Goal: Check status: Check status

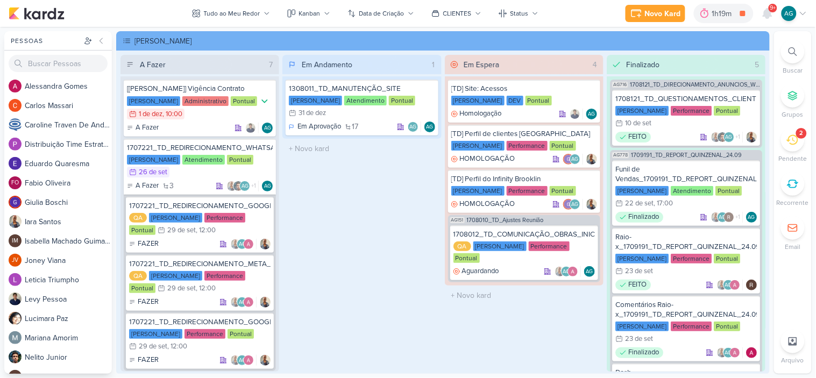
scroll to position [640, 0]
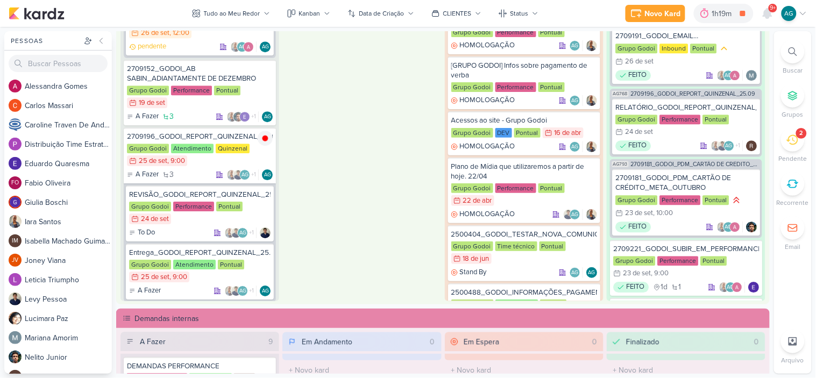
click at [791, 141] on icon at bounding box center [792, 140] width 12 height 12
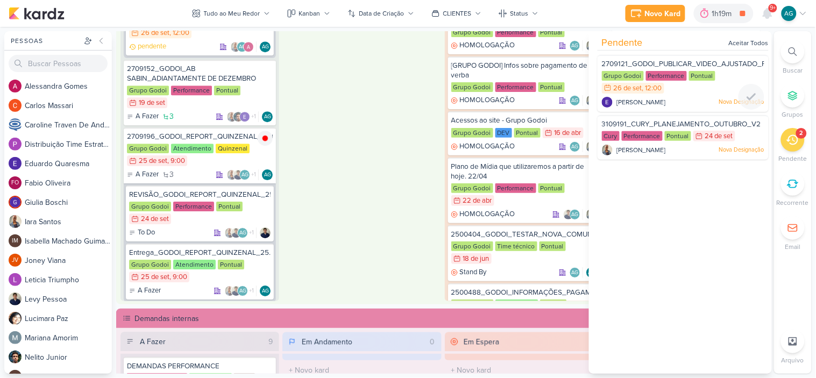
click at [674, 61] on span "2709121_GODOI_PUBLICAR_VIDEO_AJUSTADO_PERFORMANCE_AB" at bounding box center [714, 64] width 225 height 9
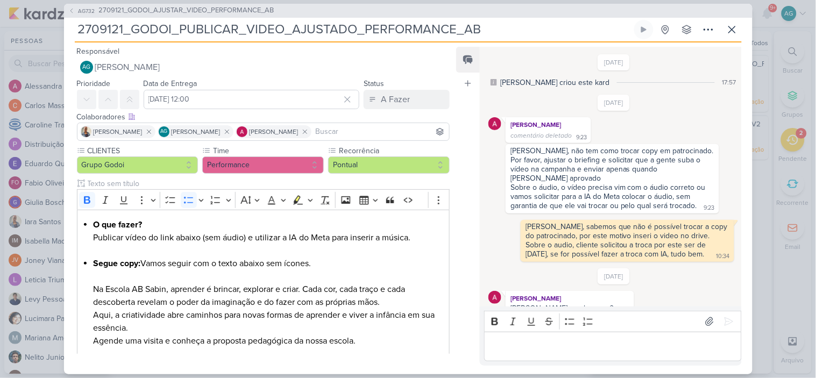
scroll to position [685, 0]
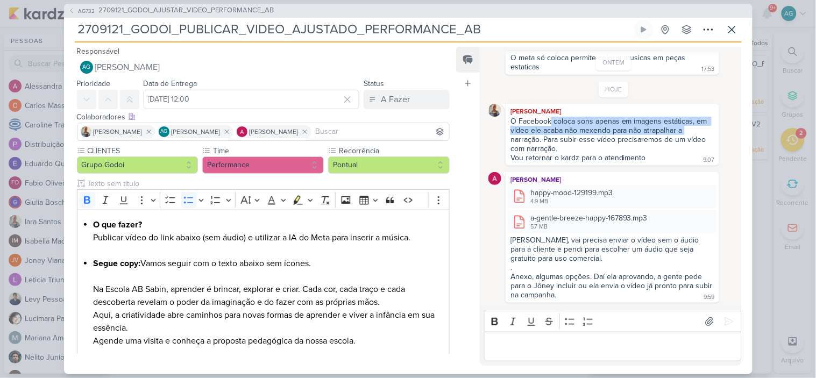
drag, startPoint x: 552, startPoint y: 115, endPoint x: 692, endPoint y: 125, distance: 140.7
click at [692, 125] on div "O Facebook coloca sons apenas em imagens estáticas, em vídeo ele acaba não mexe…" at bounding box center [611, 135] width 203 height 37
copy div "coloca sons apenas em imagens estáticas, em vídeo ele acaba não mexendo para nã…"
click at [737, 25] on icon at bounding box center [731, 29] width 13 height 13
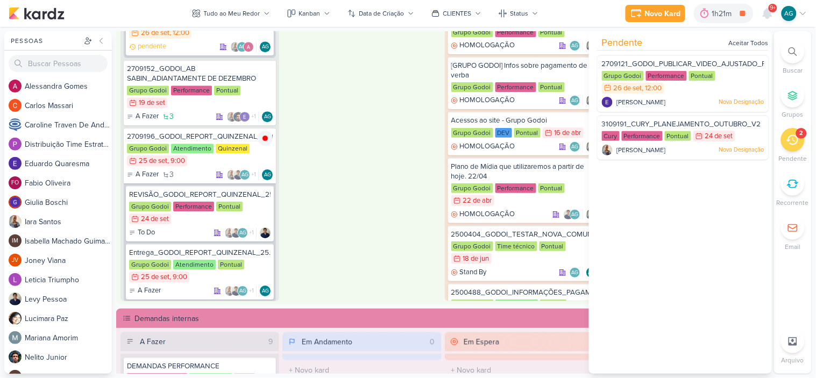
click at [400, 174] on div "Em Andamento 0 O título do kard deve ter menos que 100 caracteres" at bounding box center [361, 142] width 159 height 317
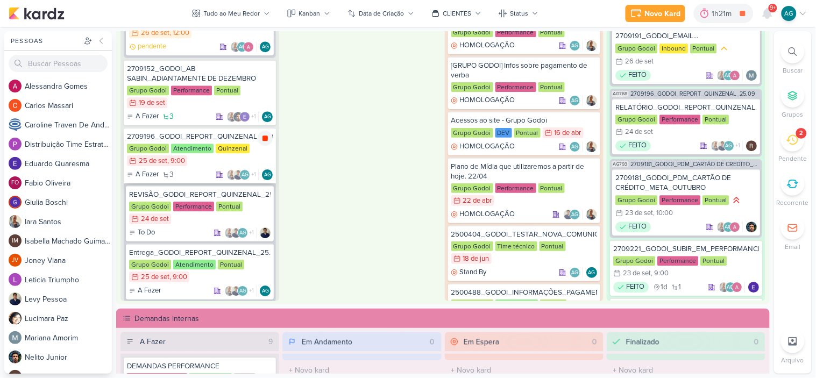
click at [265, 136] on icon at bounding box center [264, 138] width 5 height 5
click at [386, 174] on div "Em Andamento 0 O título do kard deve ter menos que 100 caracteres" at bounding box center [361, 142] width 159 height 317
